Goal: Task Accomplishment & Management: Manage account settings

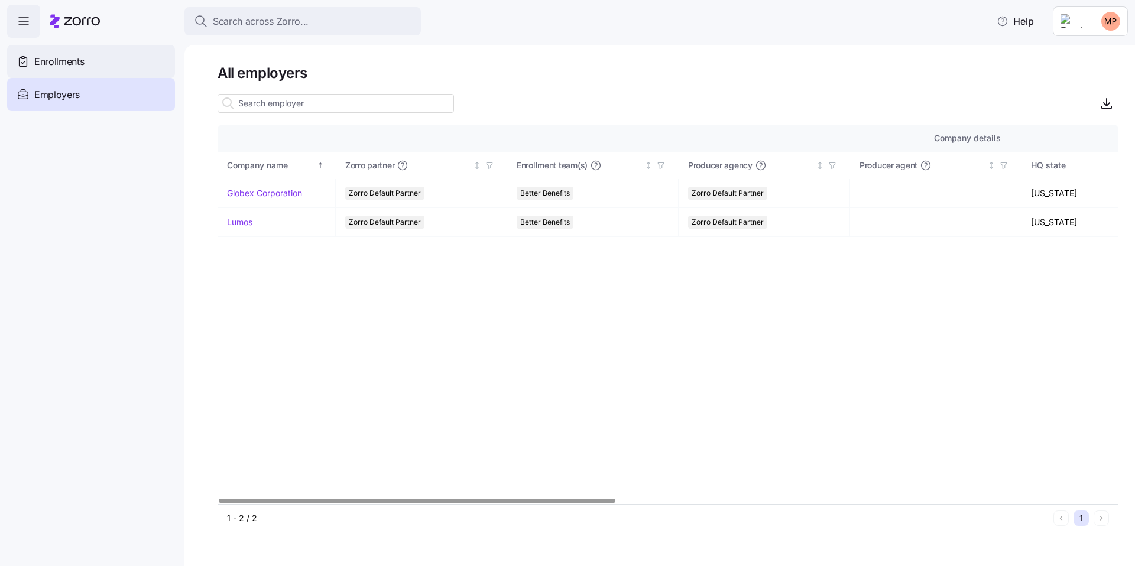
click at [86, 55] on div "Enrollments" at bounding box center [91, 61] width 168 height 33
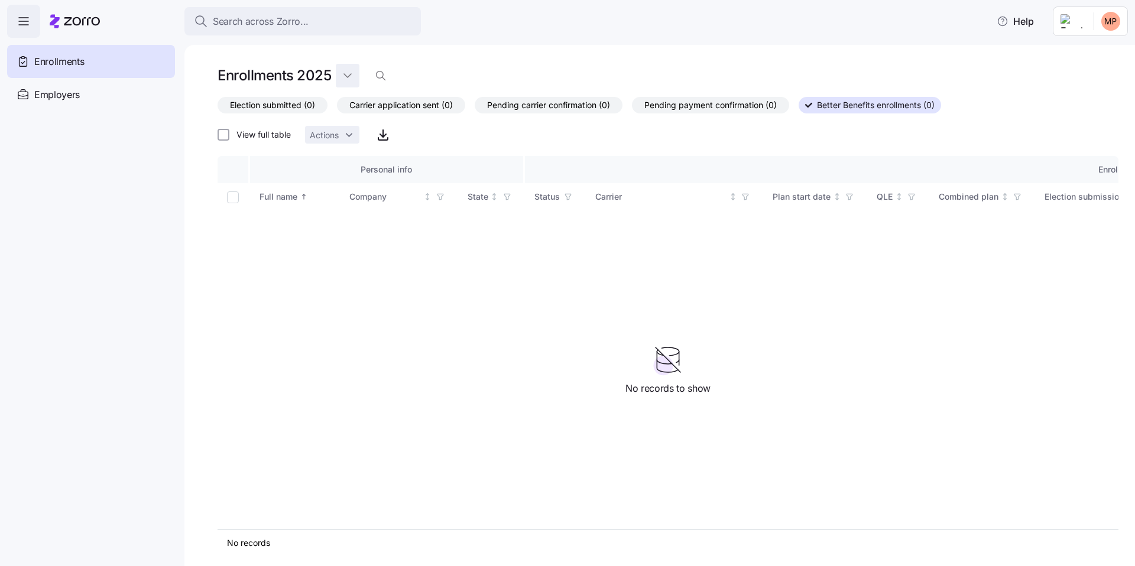
click at [349, 77] on html "Search across Zorro... Help Enrollments Employers Demo employers Prospects Demo…" at bounding box center [567, 279] width 1135 height 559
click at [354, 102] on div "2025" at bounding box center [356, 104] width 21 height 13
click at [342, 80] on html "Search across Zorro... Help Enrollments Employers Demo employers Prospects Demo…" at bounding box center [567, 279] width 1135 height 559
click at [71, 93] on html "Search across Zorro... Help Enrollments Employers Demo employers Prospects Demo…" at bounding box center [567, 279] width 1135 height 559
click at [93, 93] on div "Employers" at bounding box center [91, 94] width 168 height 33
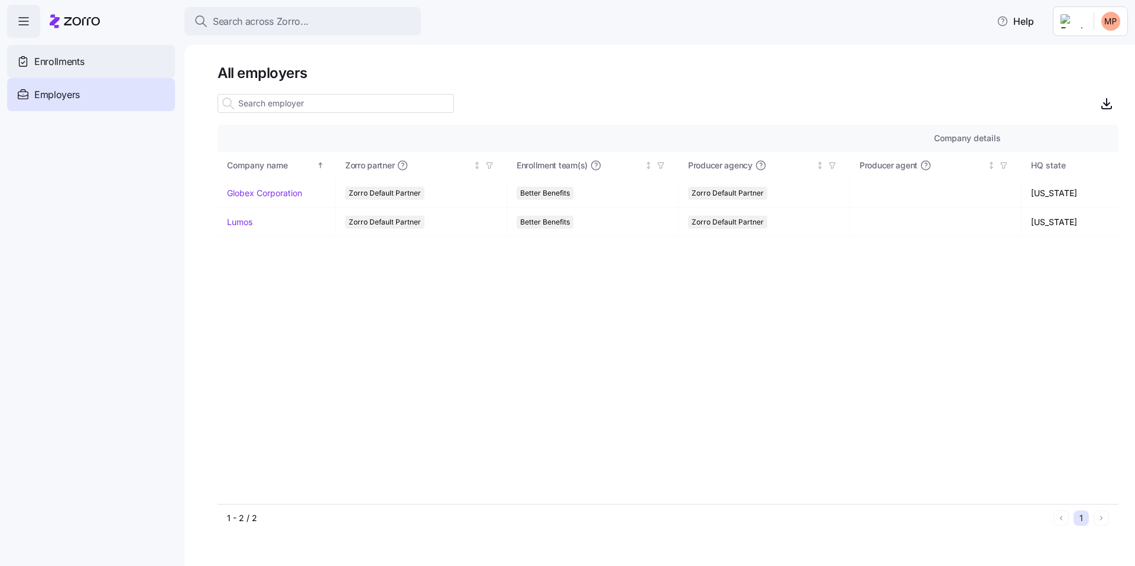
click at [86, 73] on div "Enrollments" at bounding box center [91, 61] width 168 height 33
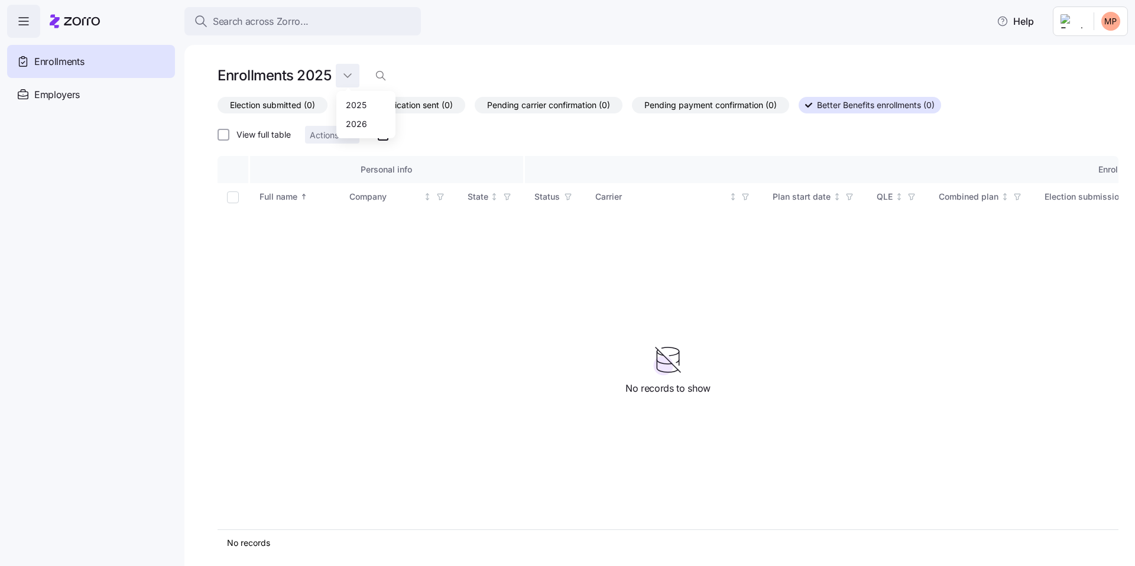
click at [358, 77] on html "Search across Zorro... Help Enrollments Employers Demo employers Prospects Demo…" at bounding box center [567, 279] width 1135 height 559
click at [589, 52] on html "Search across Zorro... Help Enrollments Employers Demo employers Prospects Demo…" at bounding box center [567, 279] width 1135 height 559
click at [280, 99] on span "Election submitted (0)" at bounding box center [272, 105] width 85 height 15
click at [218, 108] on input "Election submitted (0)" at bounding box center [218, 108] width 0 height 0
click at [341, 77] on html "Search across Zorro... Help Enrollments Employers Demo employers Prospects Demo…" at bounding box center [567, 279] width 1135 height 559
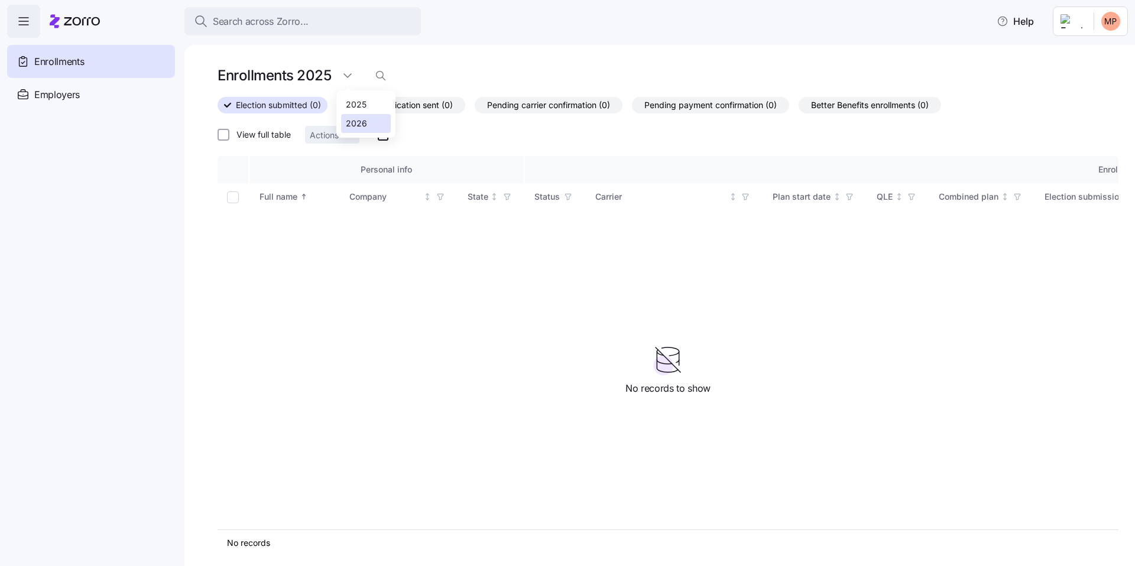
click at [350, 122] on div "2026" at bounding box center [356, 123] width 21 height 13
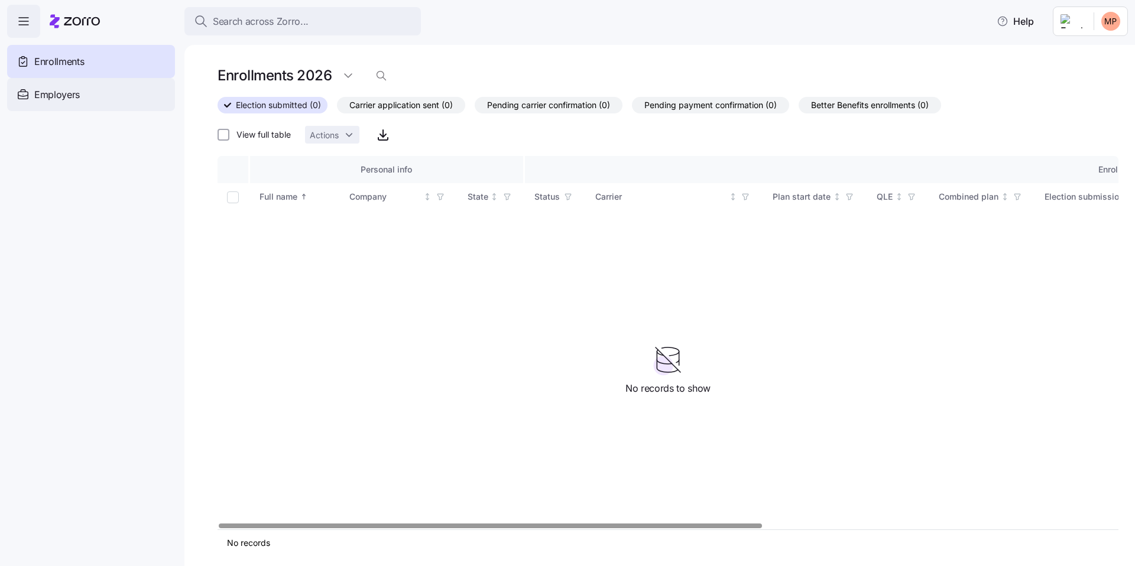
click at [68, 85] on div "Employers" at bounding box center [91, 94] width 168 height 33
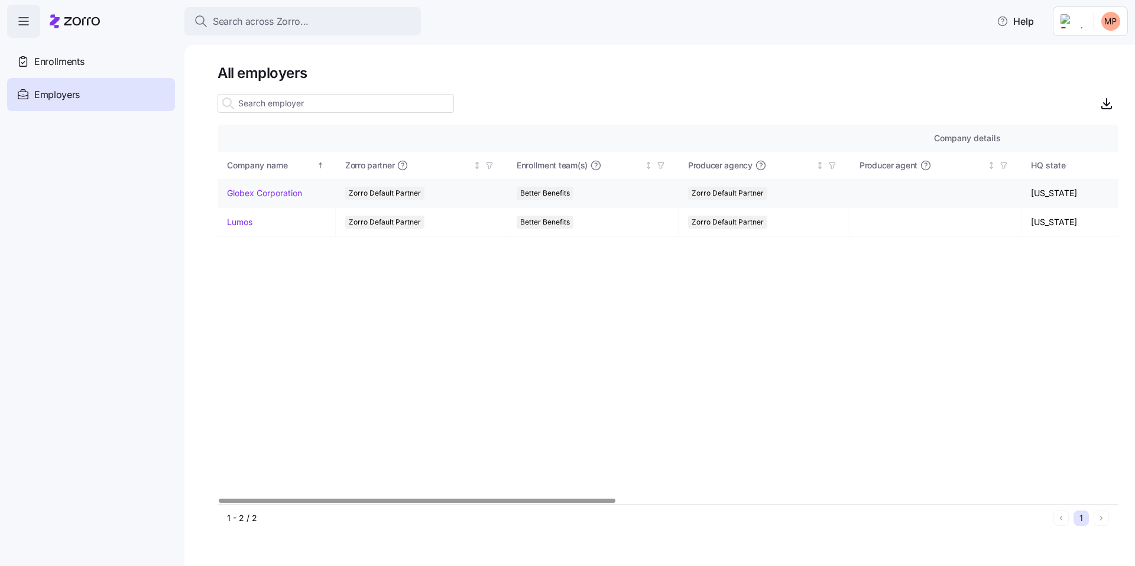
click at [260, 195] on link "Globex Corporation" at bounding box center [264, 193] width 75 height 12
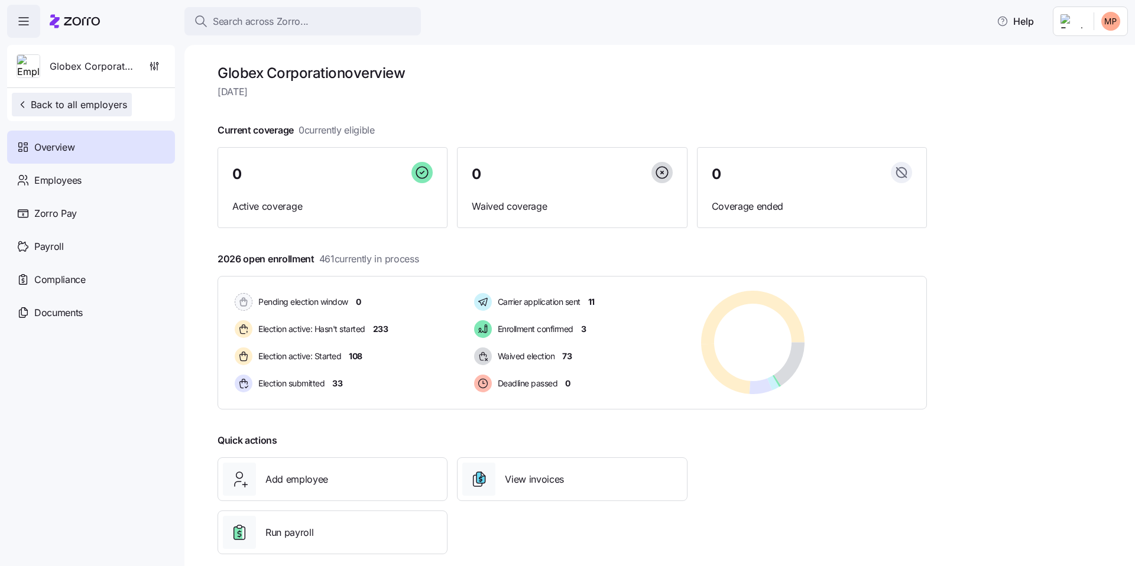
click at [105, 101] on span "Back to all employers" at bounding box center [72, 105] width 111 height 14
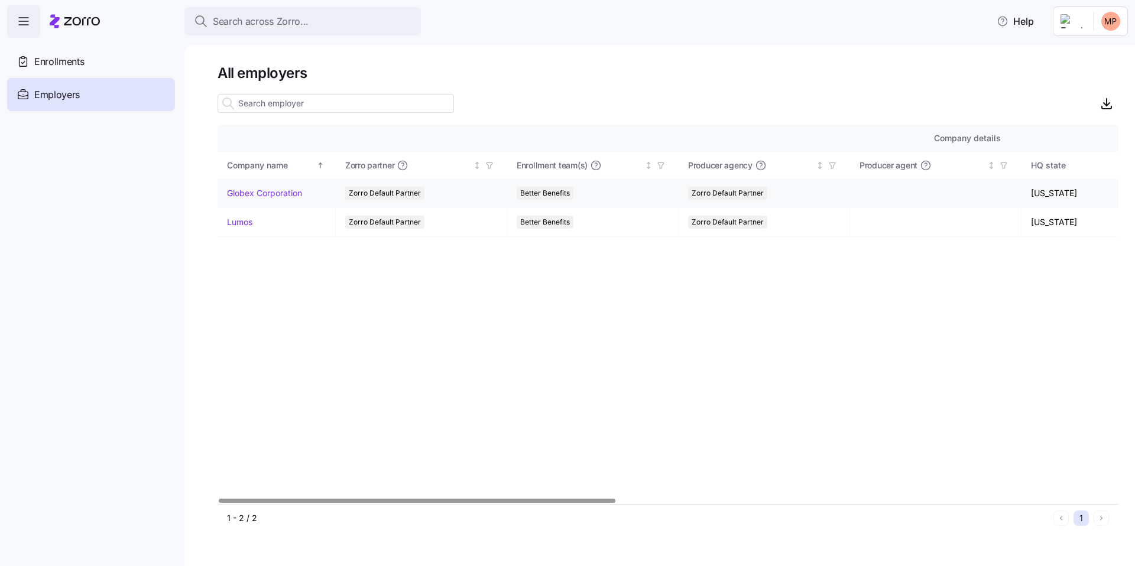
click at [279, 196] on link "Globex Corporation" at bounding box center [264, 193] width 75 height 12
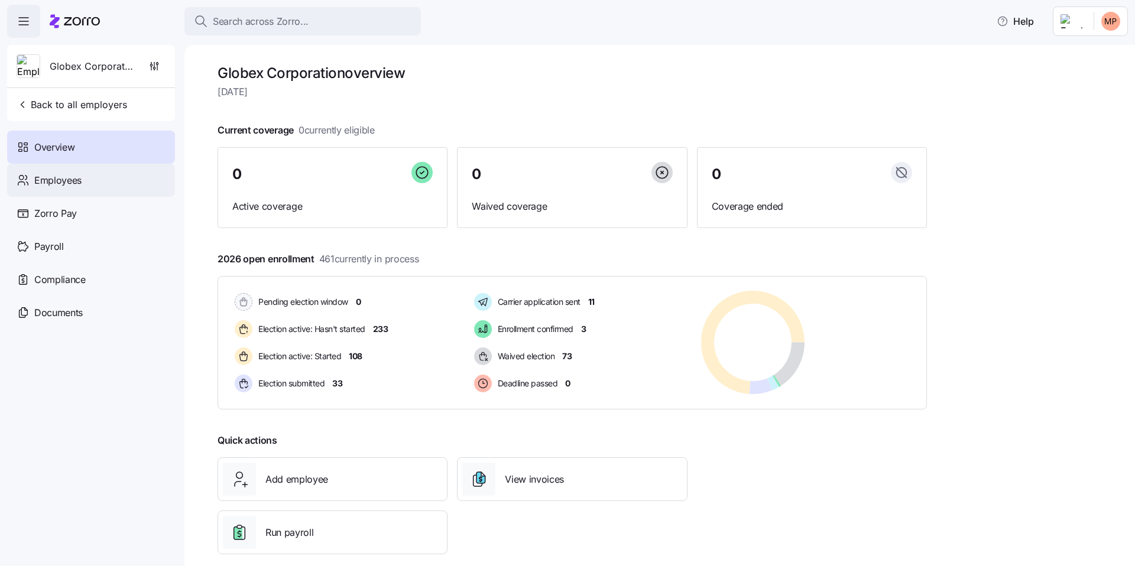
click at [80, 180] on span "Employees" at bounding box center [57, 180] width 47 height 15
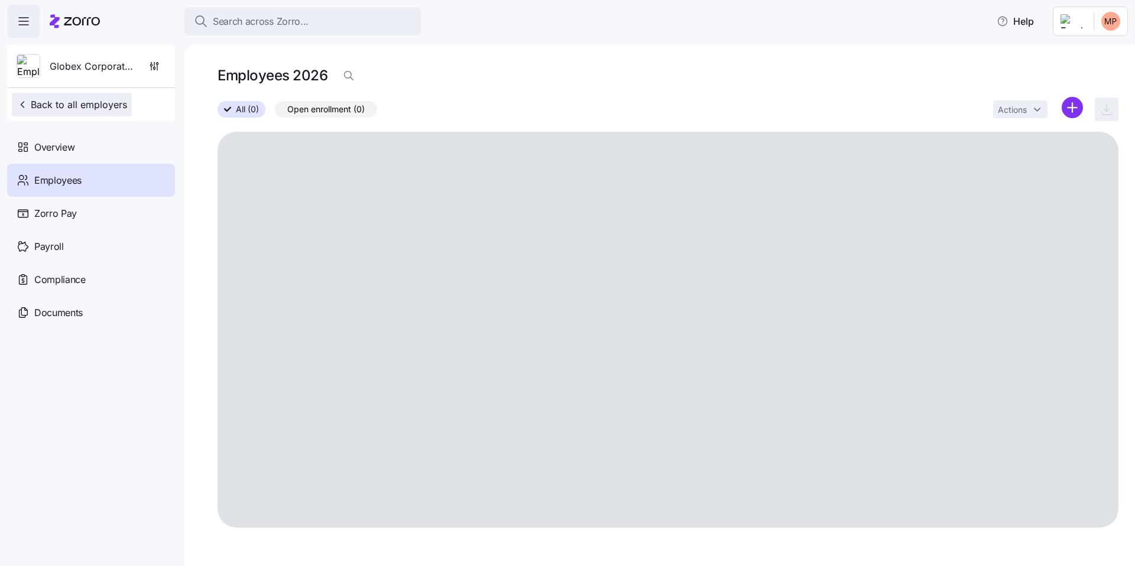
click at [63, 108] on span "Back to all employers" at bounding box center [72, 105] width 111 height 14
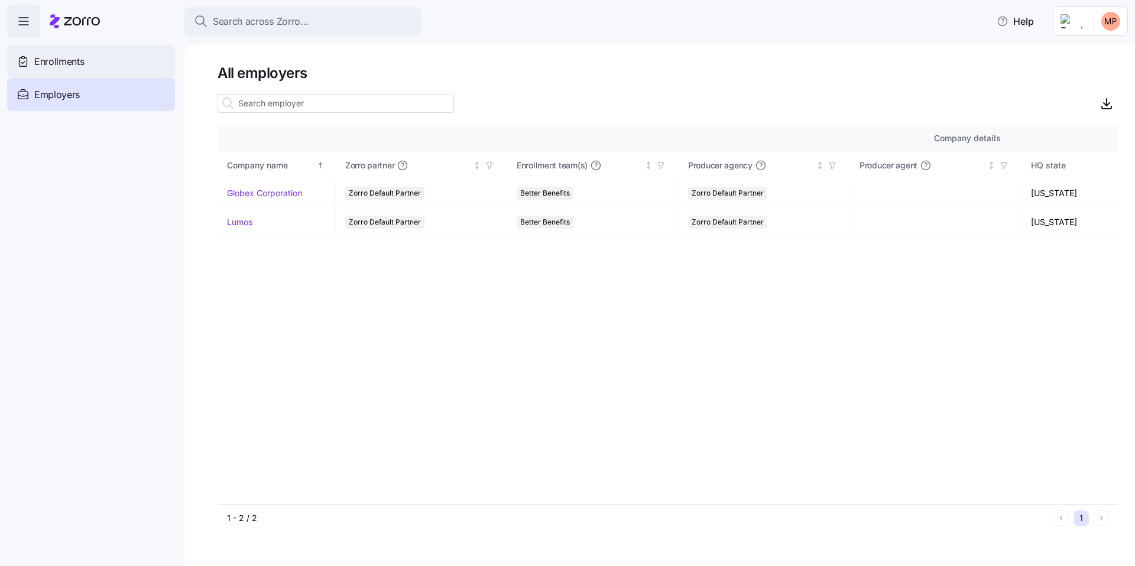
click at [131, 67] on div "Enrollments" at bounding box center [91, 61] width 168 height 33
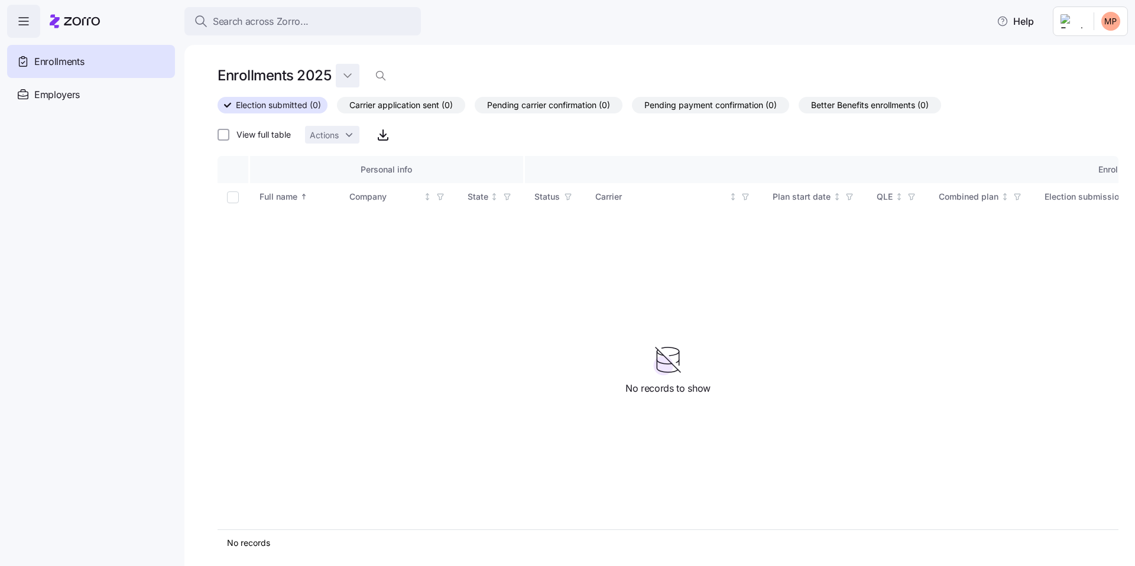
click at [351, 79] on html "Search across Zorro... Help Enrollments Employers Demo employers Prospects Demo…" at bounding box center [567, 279] width 1135 height 559
click at [363, 119] on div "2026" at bounding box center [356, 123] width 21 height 13
click at [384, 101] on span "Carrier application sent (0)" at bounding box center [400, 105] width 103 height 15
click at [337, 108] on input "Carrier application sent (0)" at bounding box center [337, 108] width 0 height 0
click at [532, 102] on span "Pending carrier confirmation (0)" at bounding box center [548, 105] width 123 height 15
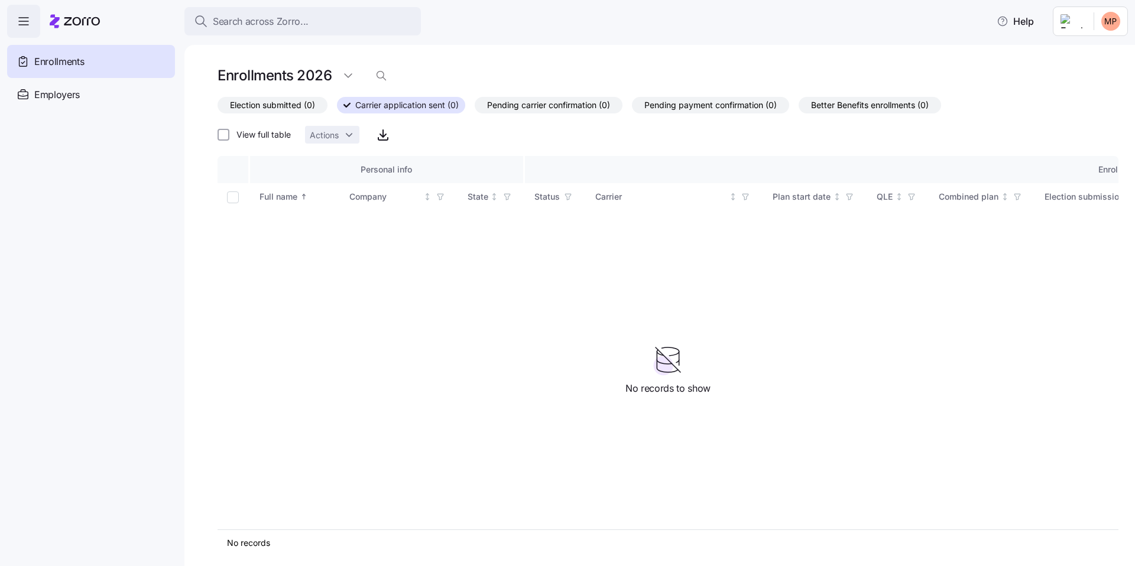
click at [475, 108] on input "Pending carrier confirmation (0)" at bounding box center [475, 108] width 0 height 0
click at [707, 104] on span "Pending payment confirmation (0)" at bounding box center [710, 105] width 132 height 15
click at [632, 108] on input "Pending payment confirmation (0)" at bounding box center [632, 108] width 0 height 0
click at [838, 105] on span "Better Benefits enrollments (0)" at bounding box center [870, 105] width 118 height 15
click at [799, 108] on input "Better Benefits enrollments (0)" at bounding box center [799, 108] width 0 height 0
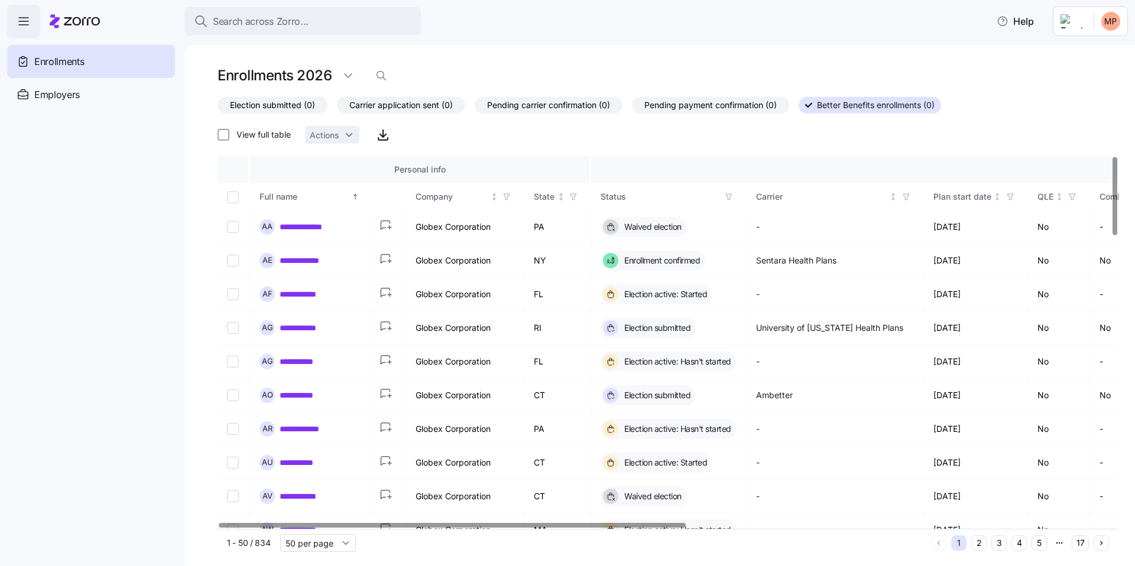
click at [721, 112] on span "Pending payment confirmation (0)" at bounding box center [710, 105] width 132 height 15
click at [632, 108] on input "Pending payment confirmation (0)" at bounding box center [632, 108] width 0 height 0
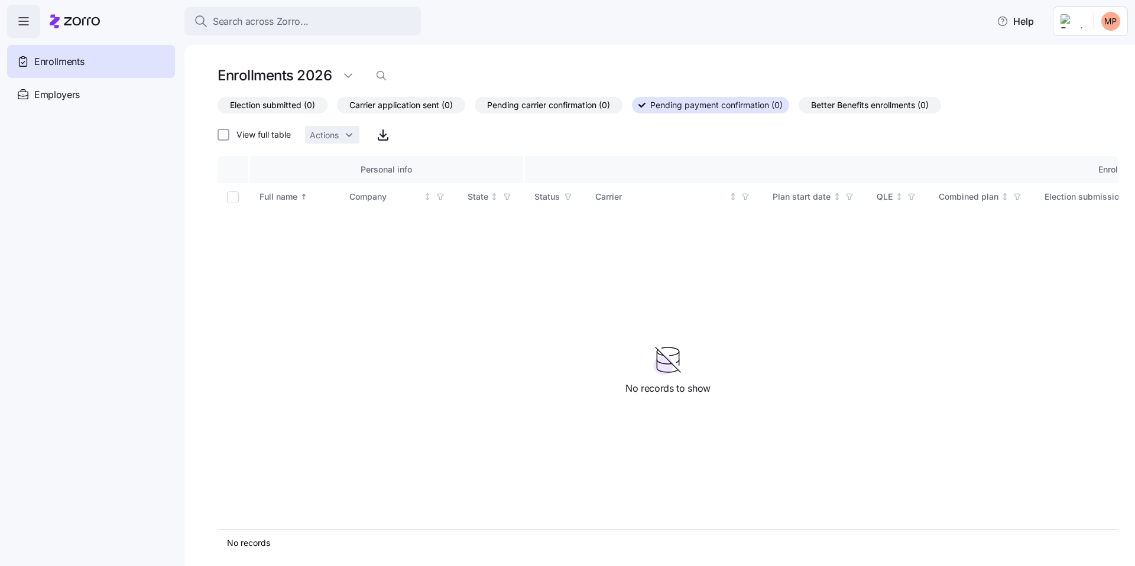
click at [854, 109] on span "Better Benefits enrollments (0)" at bounding box center [870, 105] width 118 height 15
click at [799, 108] on input "Better Benefits enrollments (0)" at bounding box center [799, 108] width 0 height 0
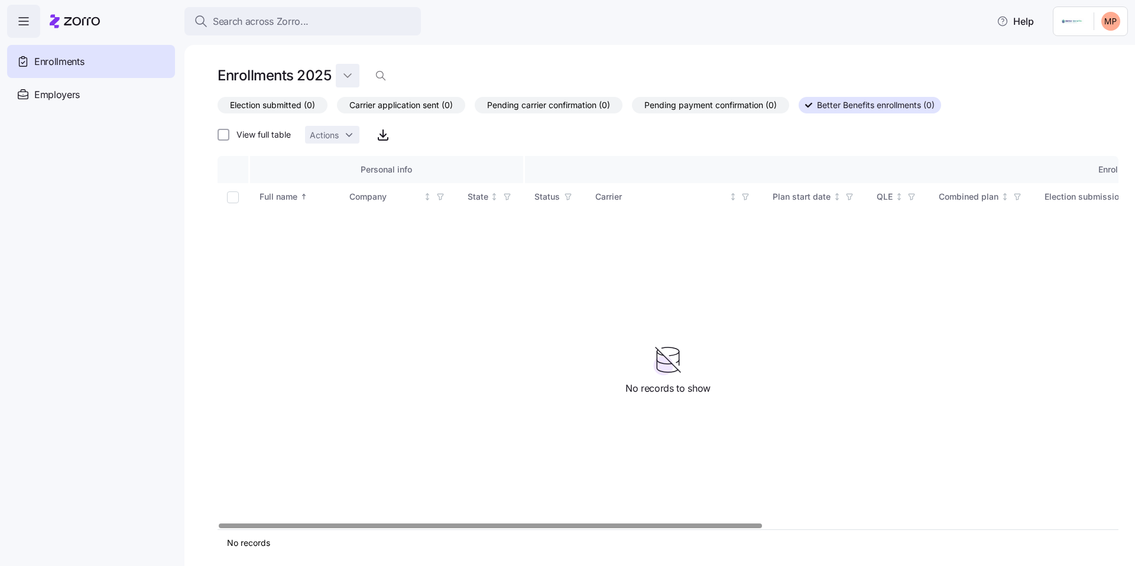
click at [349, 78] on html "Search across Zorro... Help Enrollments Employers Demo employers Prospects Demo…" at bounding box center [567, 279] width 1135 height 559
click at [371, 122] on div "2026" at bounding box center [366, 123] width 50 height 19
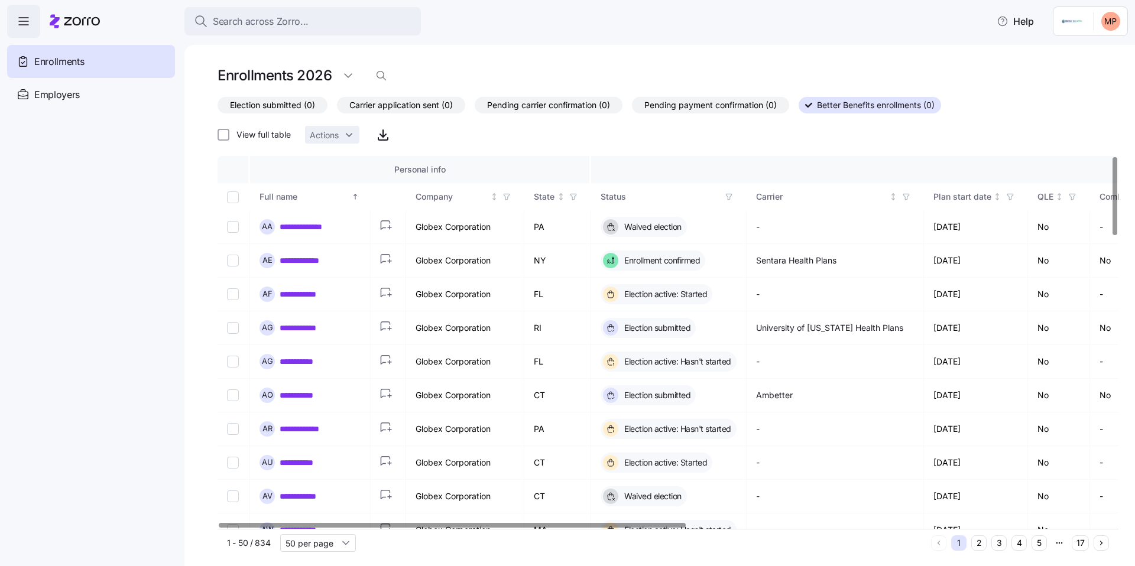
click at [1002, 140] on div "Election submitted (0) Carrier application sent (0) Pending carrier confirmatio…" at bounding box center [668, 122] width 901 height 50
